Goal: Task Accomplishment & Management: Manage account settings

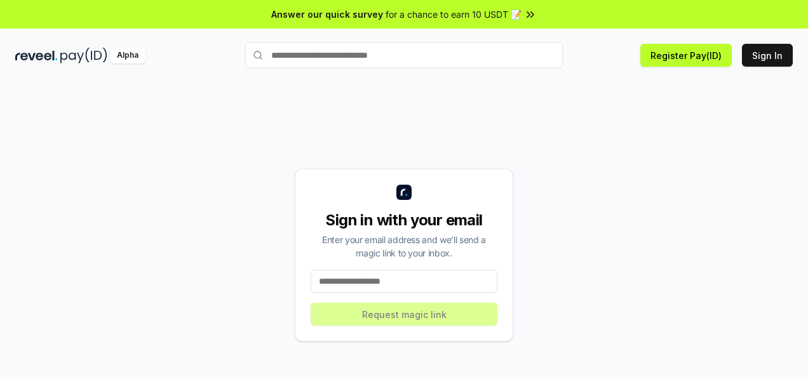
click at [399, 291] on input at bounding box center [404, 281] width 187 height 23
type input "**********"
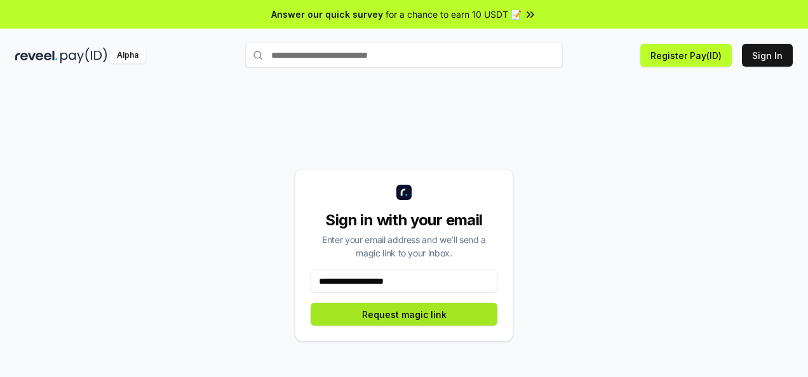
click at [386, 320] on button "Request magic link" at bounding box center [404, 314] width 187 height 23
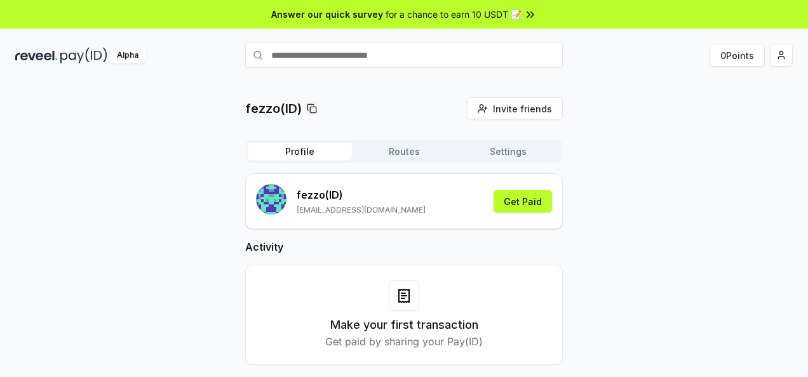
click at [610, 234] on div "fezzo(ID) Invite friends Invite Profile Routes Settings fezzo (ID) festusrema@y…" at bounding box center [403, 241] width 777 height 288
click at [649, 236] on div "fezzo(ID) Invite friends Invite Profile Routes Settings fezzo (ID) festusrema@y…" at bounding box center [403, 241] width 777 height 288
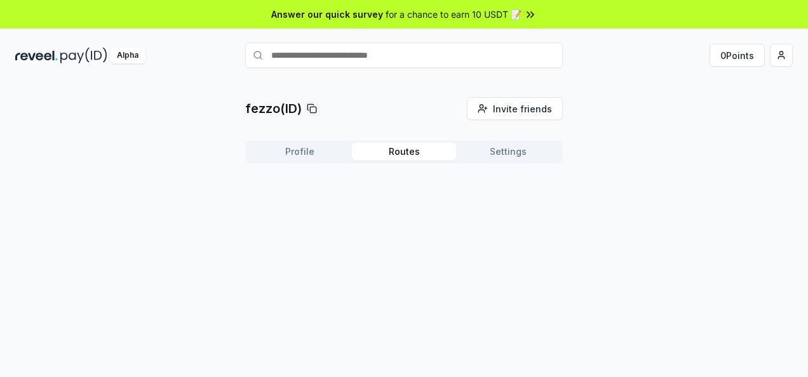
click at [399, 152] on button "Routes" at bounding box center [404, 152] width 104 height 18
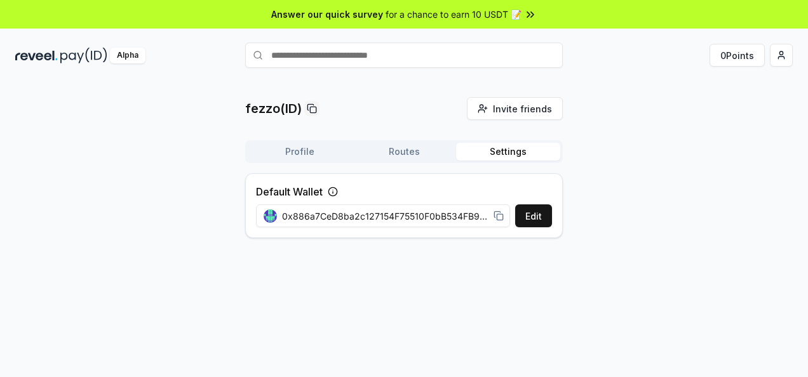
click at [503, 154] on button "Settings" at bounding box center [508, 152] width 104 height 18
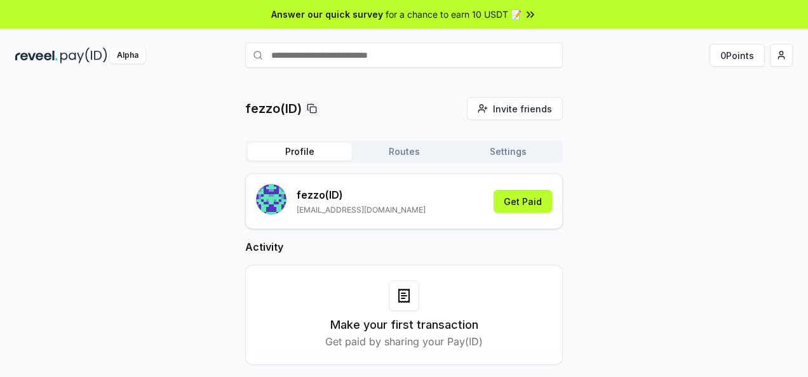
click at [315, 152] on button "Profile" at bounding box center [300, 152] width 104 height 18
click at [634, 95] on div "fezzo(ID) Invite friends Invite Profile Routes Settings fezzo (ID) festusrema@y…" at bounding box center [404, 243] width 808 height 342
